Goal: Navigation & Orientation: Find specific page/section

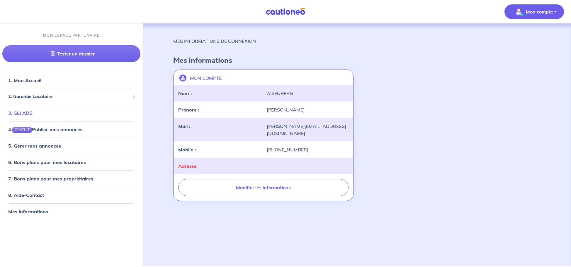
click at [33, 115] on link "3. GLI ADB" at bounding box center [20, 113] width 24 height 6
click at [54, 148] on link "5. Gérer mes annonces" at bounding box center [33, 146] width 51 height 6
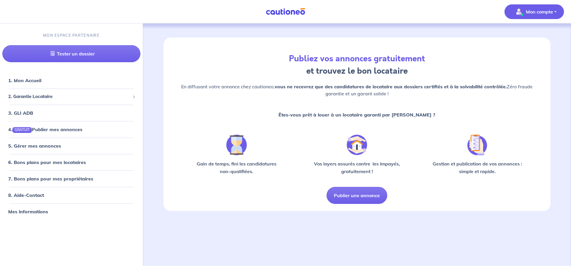
click at [538, 9] on p "Mon compte" at bounding box center [538, 11] width 27 height 7
click at [524, 33] on link "Mes informations" at bounding box center [527, 36] width 47 height 9
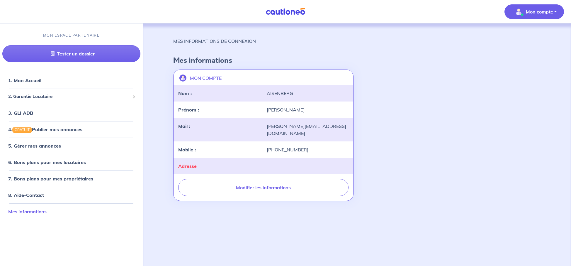
click at [11, 210] on link "Mes informations" at bounding box center [27, 211] width 38 height 6
click at [19, 212] on link "Mes informations" at bounding box center [27, 211] width 38 height 6
click at [28, 83] on link "1. Mon Accueil" at bounding box center [24, 80] width 32 height 6
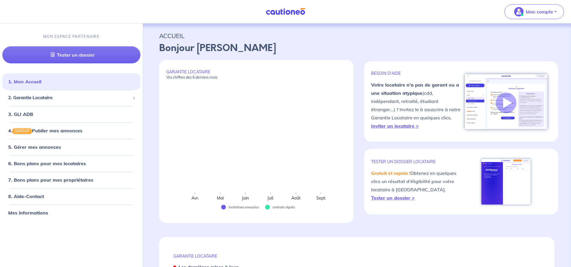
click at [199, 69] on p "GARANTIE LOCATAIRE Vos chiffres des 6 derniers mois" at bounding box center [256, 74] width 180 height 11
click at [395, 196] on strong "Tester un dossier >" at bounding box center [393, 197] width 44 height 6
